Goal: Navigation & Orientation: Find specific page/section

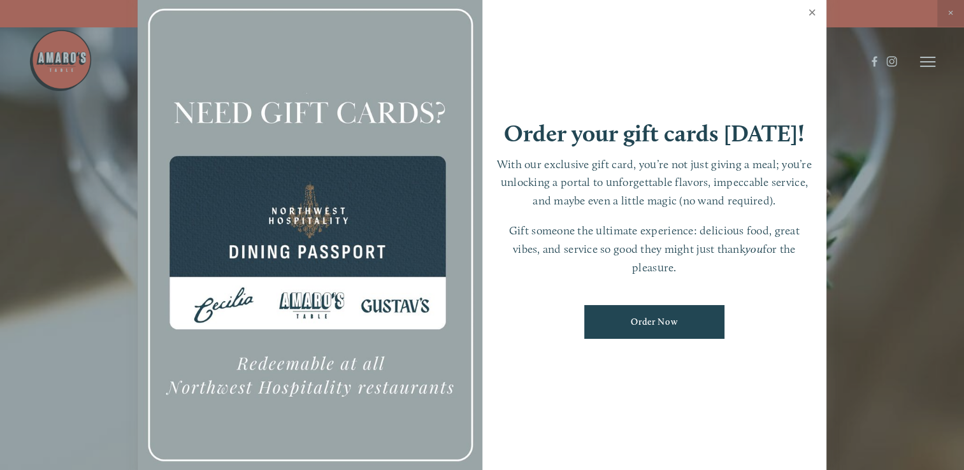
click at [812, 13] on link "Close" at bounding box center [812, 14] width 25 height 36
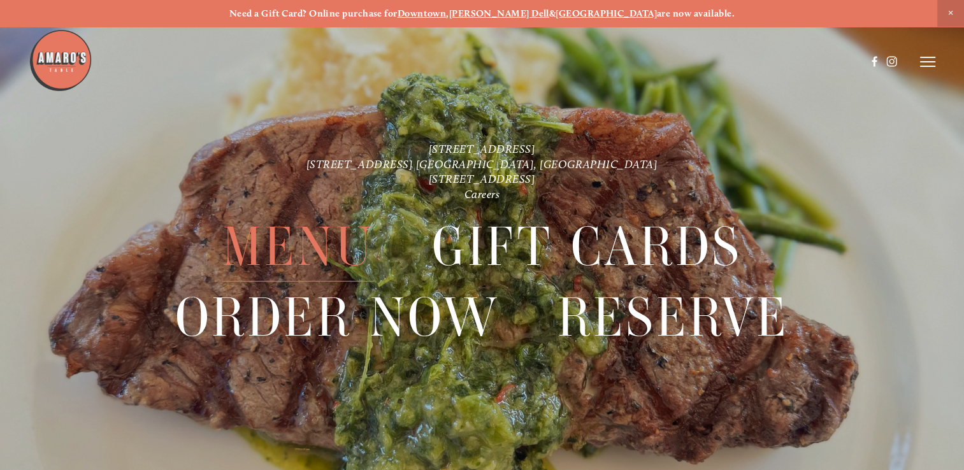
click at [322, 259] on span "Menu" at bounding box center [298, 246] width 152 height 69
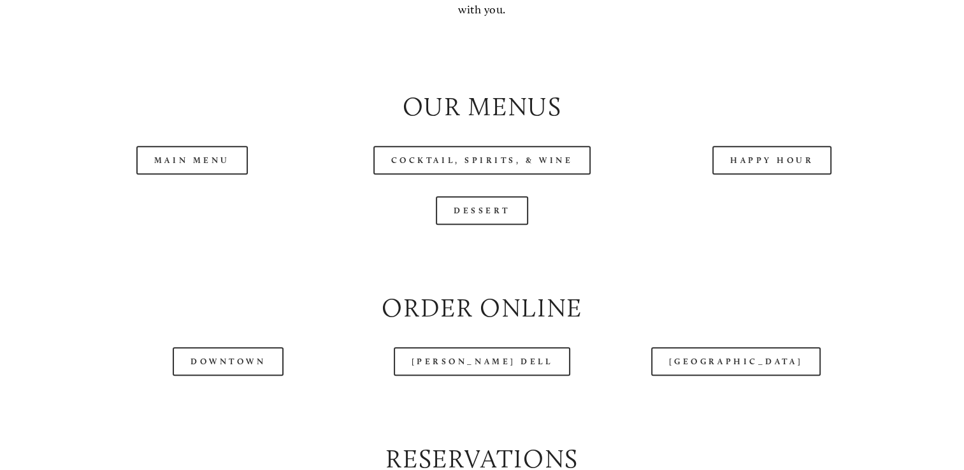
scroll to position [1273, 0]
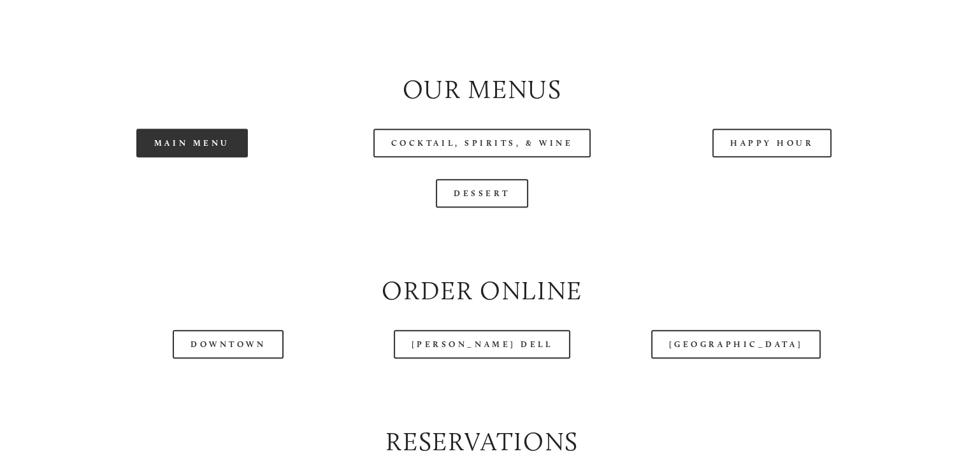
click at [210, 157] on link "Main Menu" at bounding box center [192, 143] width 112 height 29
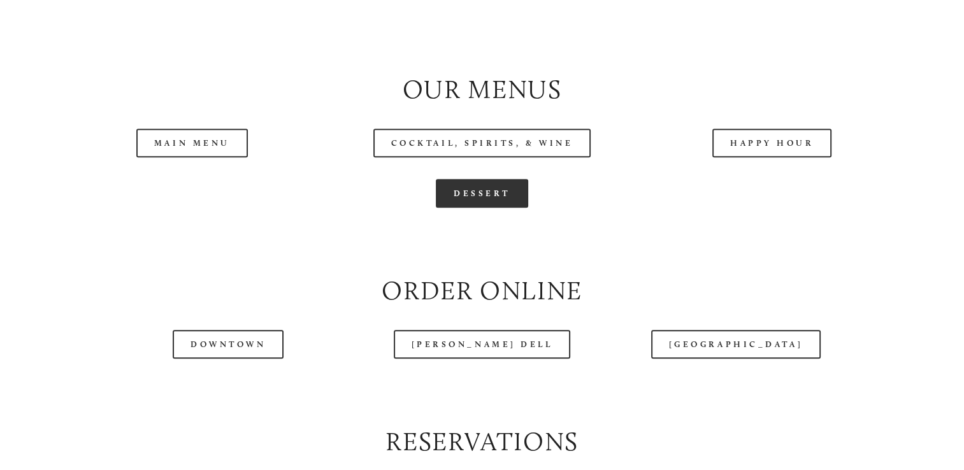
click at [466, 208] on link "Dessert" at bounding box center [482, 193] width 92 height 29
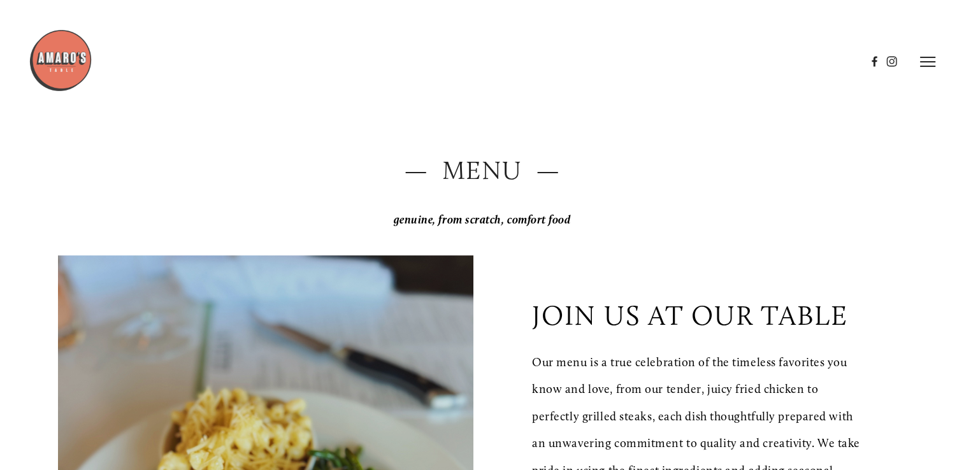
scroll to position [0, 0]
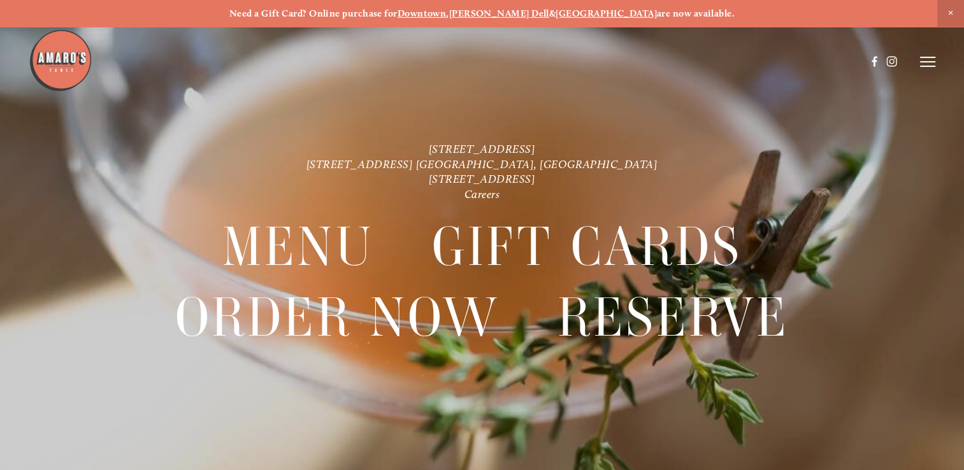
click at [933, 59] on icon at bounding box center [927, 61] width 15 height 11
click at [933, 60] on div at bounding box center [927, 61] width 15 height 11
